Goal: Transaction & Acquisition: Purchase product/service

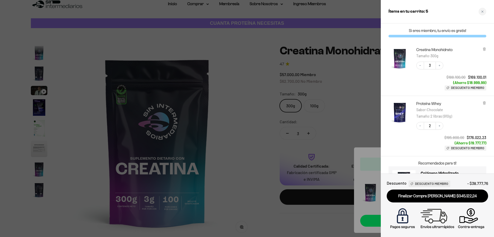
scroll to position [21, 0]
click at [490, 72] on div "Creatina Monohidrato Tamaño : 300g Decrease quantity 3 Increase quantity $188.1…" at bounding box center [437, 69] width 113 height 54
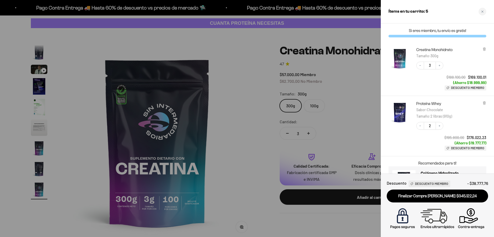
click at [494, 132] on div "Proteína Whey Sabor : Chocolate Tamaño : 2 libras (910g) Decrease quantity 2 In…" at bounding box center [437, 126] width 113 height 60
drag, startPoint x: 361, startPoint y: 116, endPoint x: 366, endPoint y: 117, distance: 5.3
click at [366, 117] on div at bounding box center [247, 118] width 494 height 237
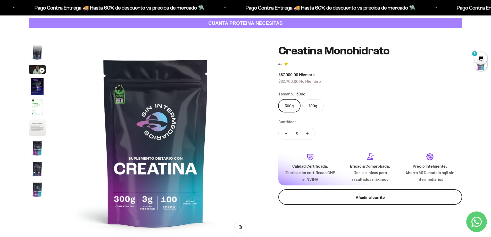
click at [387, 196] on div "Añadir al carrito" at bounding box center [369, 197] width 163 height 7
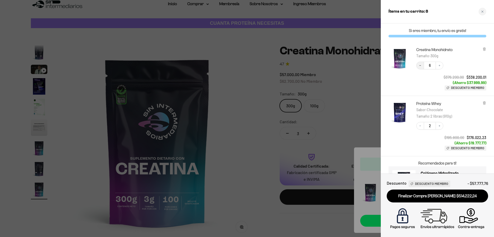
click at [421, 65] on icon "Decrease quantity" at bounding box center [421, 65] width 2 height 0
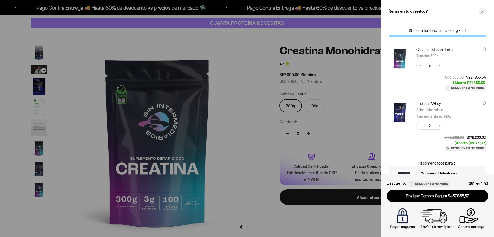
click at [421, 65] on icon "Decrease quantity" at bounding box center [421, 65] width 2 height 0
click at [422, 65] on icon "Decrease quantity" at bounding box center [420, 65] width 3 height 3
click at [397, 54] on img "Creatina Monohidrato - 300g" at bounding box center [400, 58] width 23 height 23
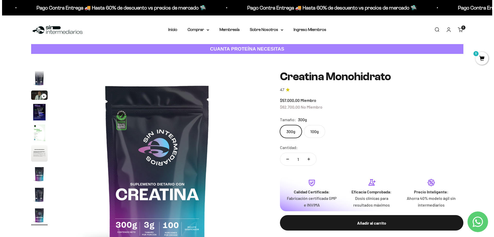
scroll to position [0, 1613]
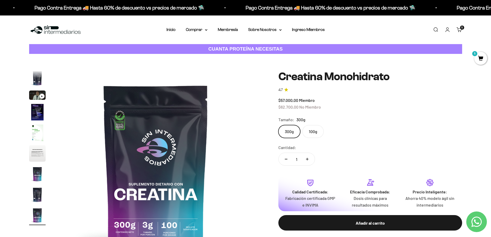
click at [480, 56] on span "5" at bounding box center [480, 58] width 13 height 13
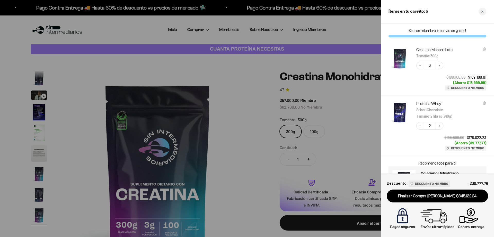
click at [398, 114] on img "Proteína Whey - Chocolate / 2 libras (910g)" at bounding box center [400, 112] width 23 height 23
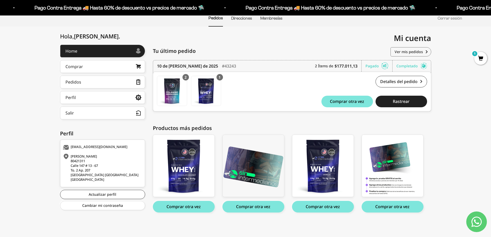
scroll to position [44, 0]
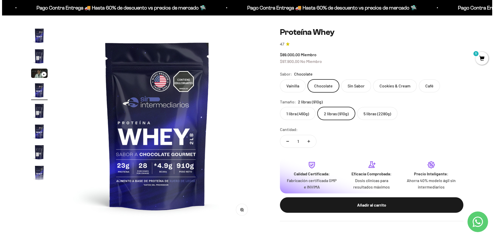
scroll to position [52, 0]
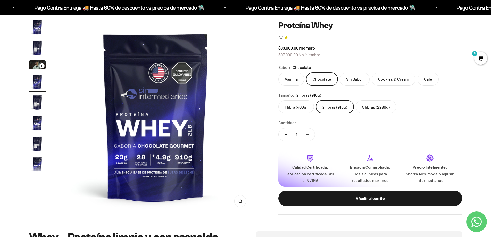
click at [480, 60] on span "5" at bounding box center [480, 58] width 13 height 13
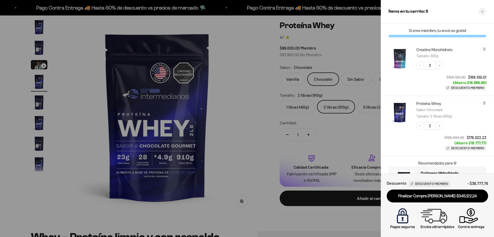
click at [399, 55] on img "Creatina Monohidrato - 300g" at bounding box center [400, 58] width 23 height 23
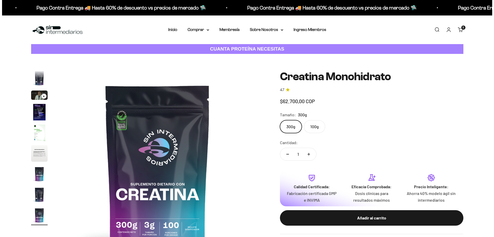
scroll to position [0, 1614]
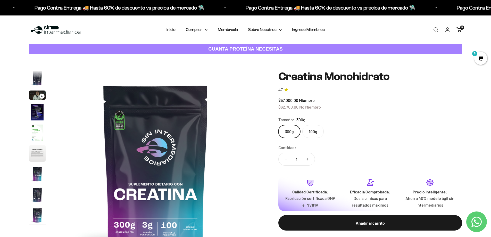
click at [460, 29] on div "5 artículos 5" at bounding box center [462, 27] width 4 height 4
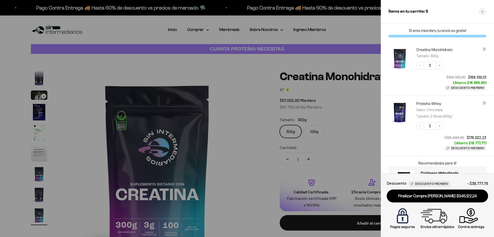
click at [398, 111] on img "Proteína Whey - Chocolate / 2 libras (910g)" at bounding box center [400, 112] width 23 height 23
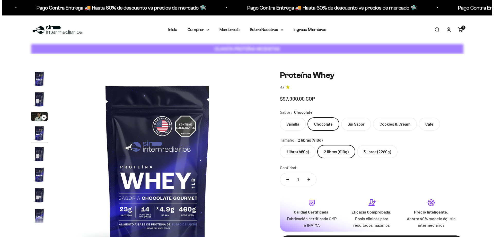
scroll to position [0, 605]
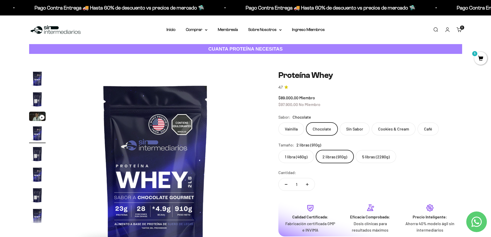
click at [483, 58] on span "5" at bounding box center [480, 58] width 13 height 13
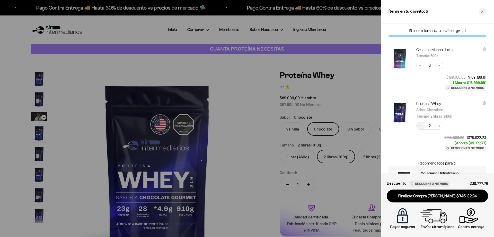
click at [421, 125] on icon "Decrease quantity" at bounding box center [420, 125] width 3 height 3
click at [420, 65] on icon "Decrease quantity" at bounding box center [420, 65] width 3 height 3
click at [416, 66] on div "Decrease quantity 3 Increase quantity $188.100,00 $169.100,01 (Ahorro $18.999,9…" at bounding box center [448, 73] width 75 height 34
click at [419, 67] on icon "Decrease quantity" at bounding box center [420, 65] width 3 height 3
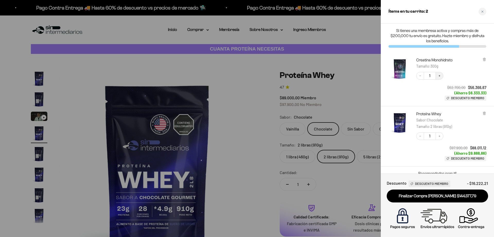
click at [439, 76] on icon "Increase quantity" at bounding box center [439, 75] width 3 height 3
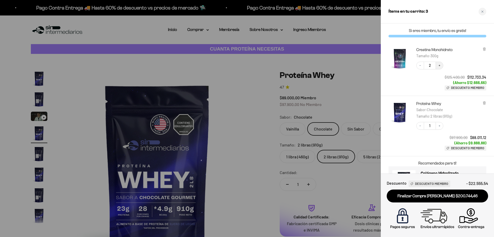
click at [439, 64] on icon "Increase quantity" at bounding box center [439, 65] width 3 height 3
click at [439, 125] on icon "Increase quantity" at bounding box center [439, 125] width 3 height 3
drag, startPoint x: 451, startPoint y: 197, endPoint x: 442, endPoint y: 201, distance: 9.4
click at [451, 197] on link "Finalizar Compra [PERSON_NAME] $345.122,24" at bounding box center [437, 195] width 101 height 13
